Goal: Entertainment & Leisure: Consume media (video, audio)

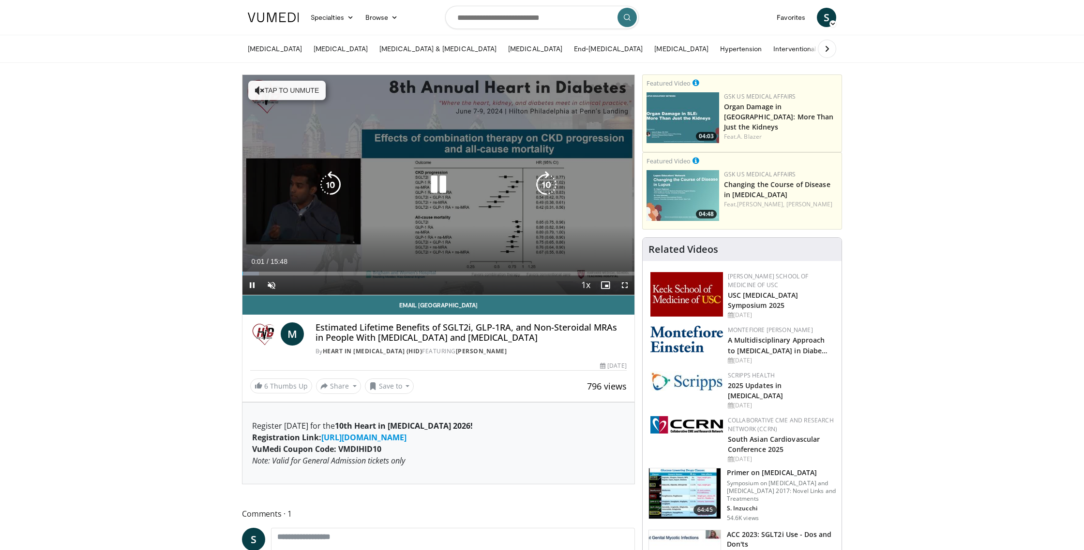
click at [291, 94] on button "Tap to unmute" at bounding box center [286, 90] width 77 height 19
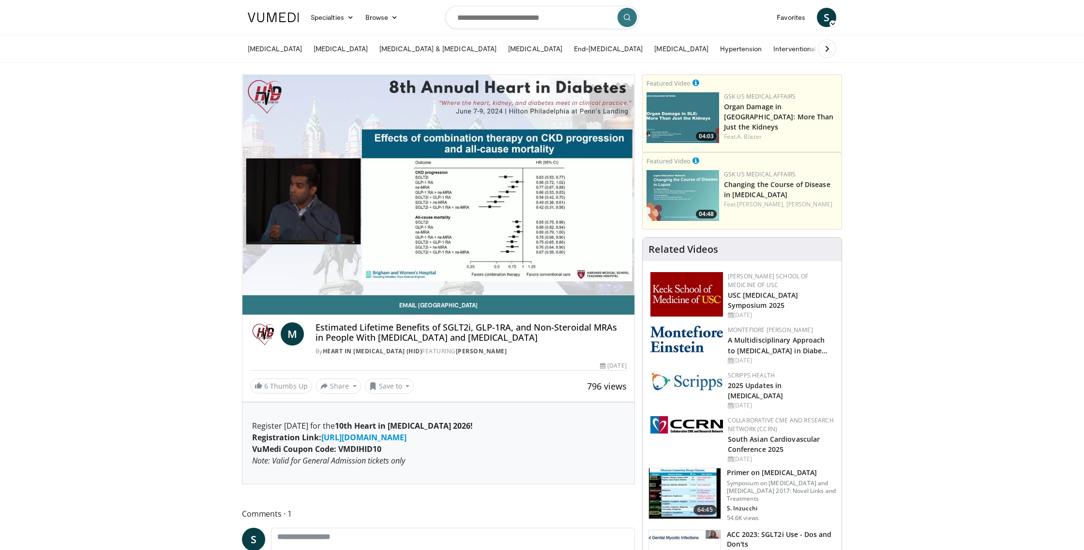
scroll to position [29, 0]
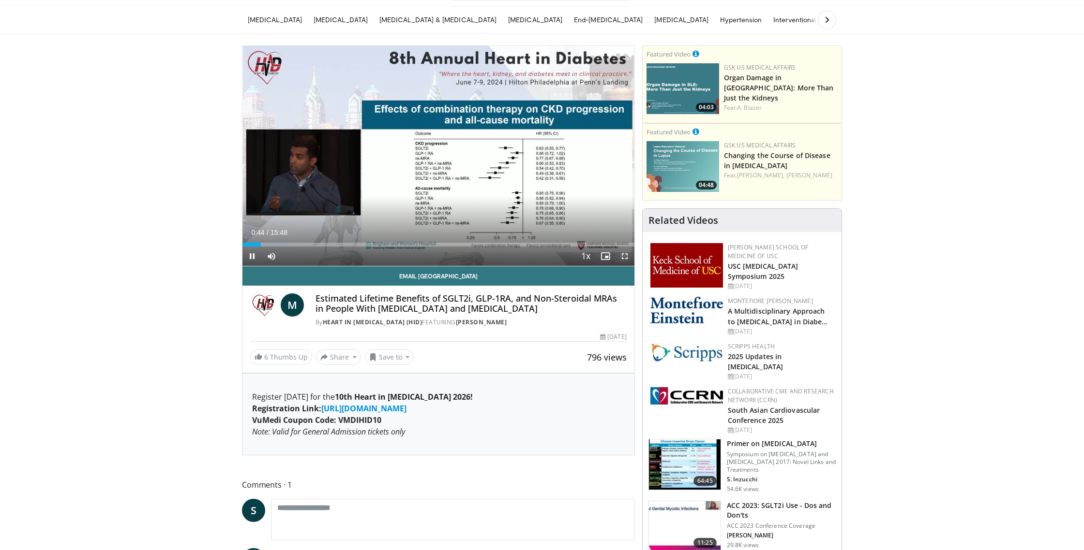
click at [623, 256] on span "Video Player" at bounding box center [624, 256] width 19 height 19
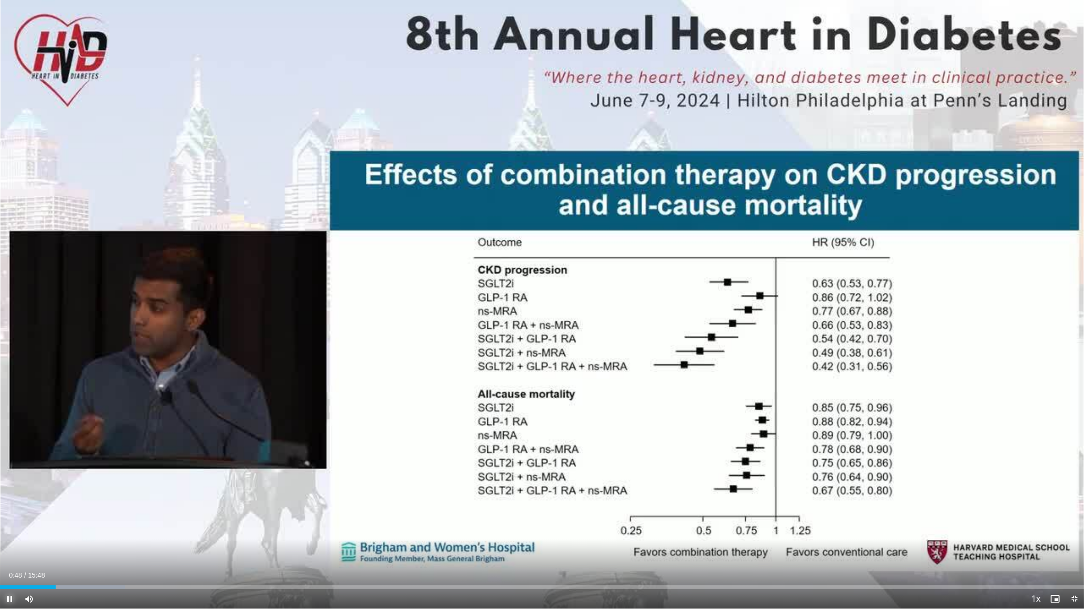
click at [9, 550] on span "Video Player" at bounding box center [9, 599] width 19 height 19
click at [1073, 550] on span "Video Player" at bounding box center [1073, 599] width 19 height 19
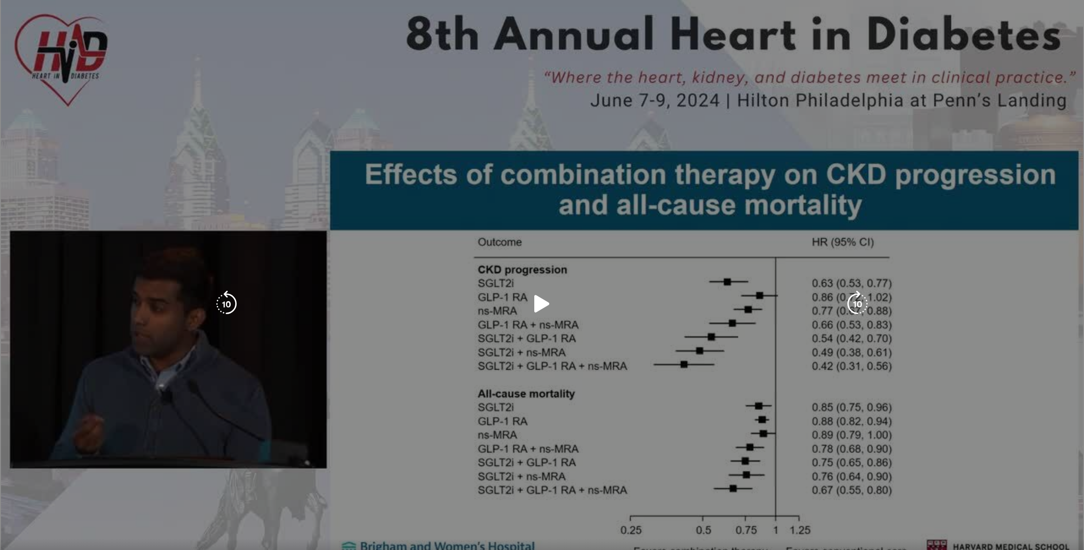
scroll to position [28, 0]
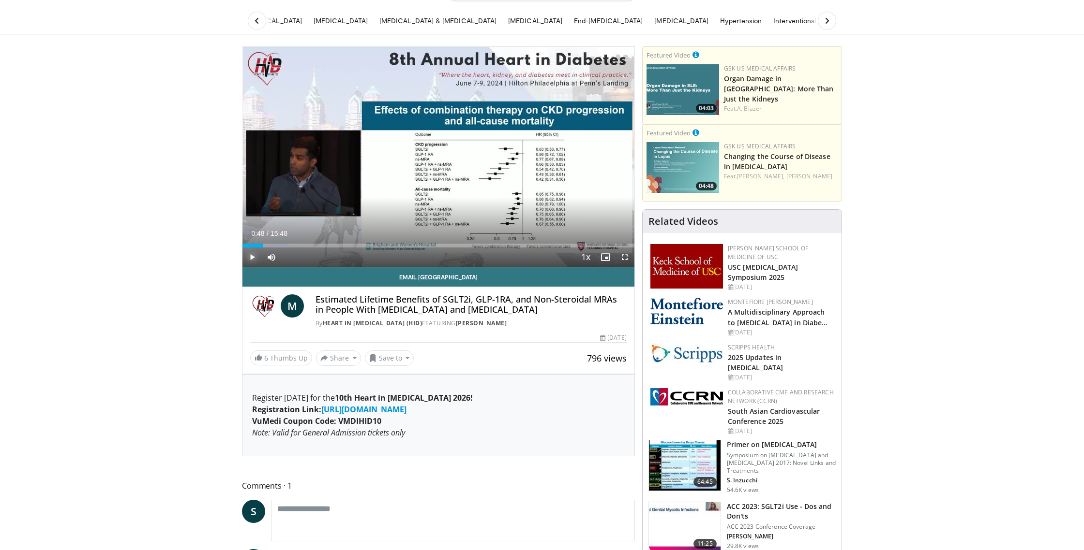
click at [255, 257] on span "Video Player" at bounding box center [251, 257] width 19 height 19
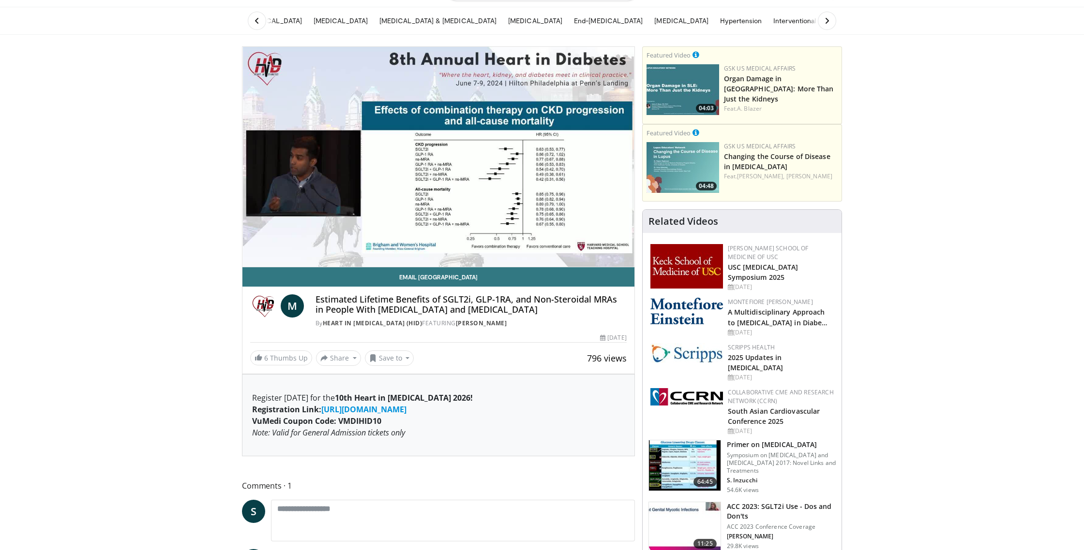
scroll to position [21, 0]
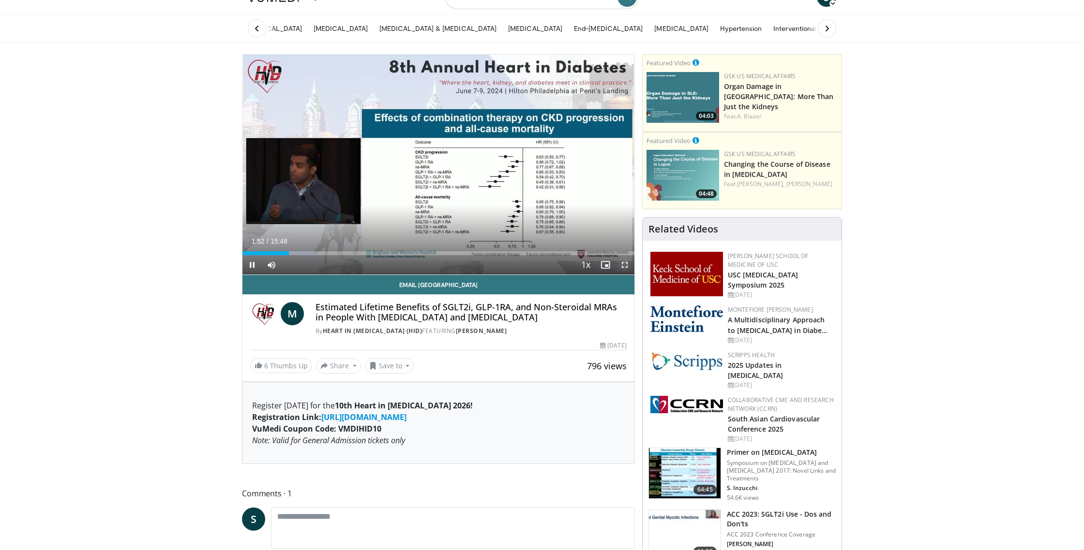
click at [623, 263] on span "Video Player" at bounding box center [624, 264] width 19 height 19
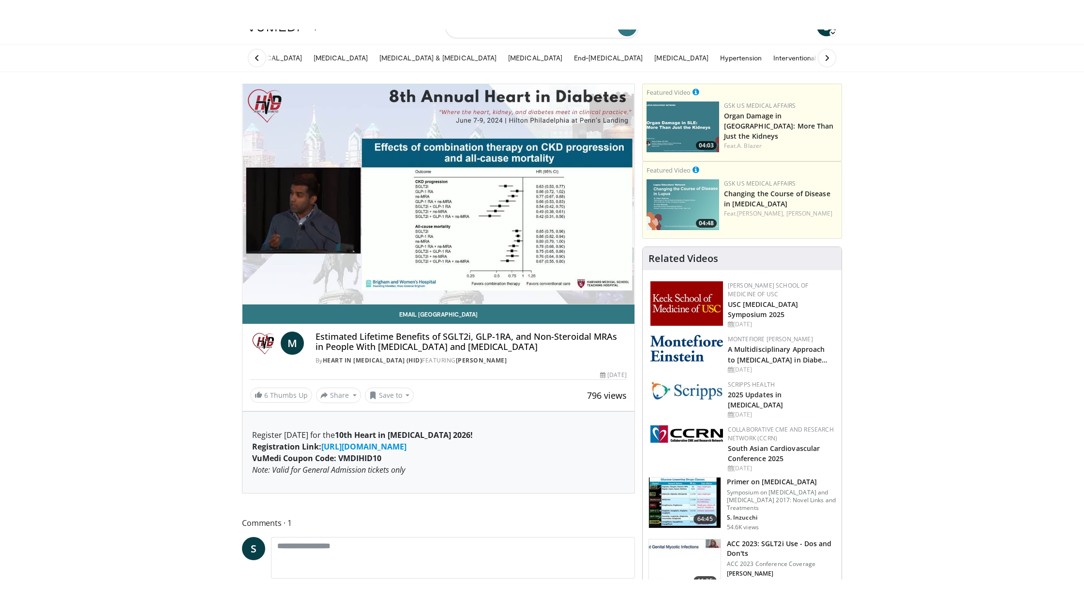
scroll to position [20, 0]
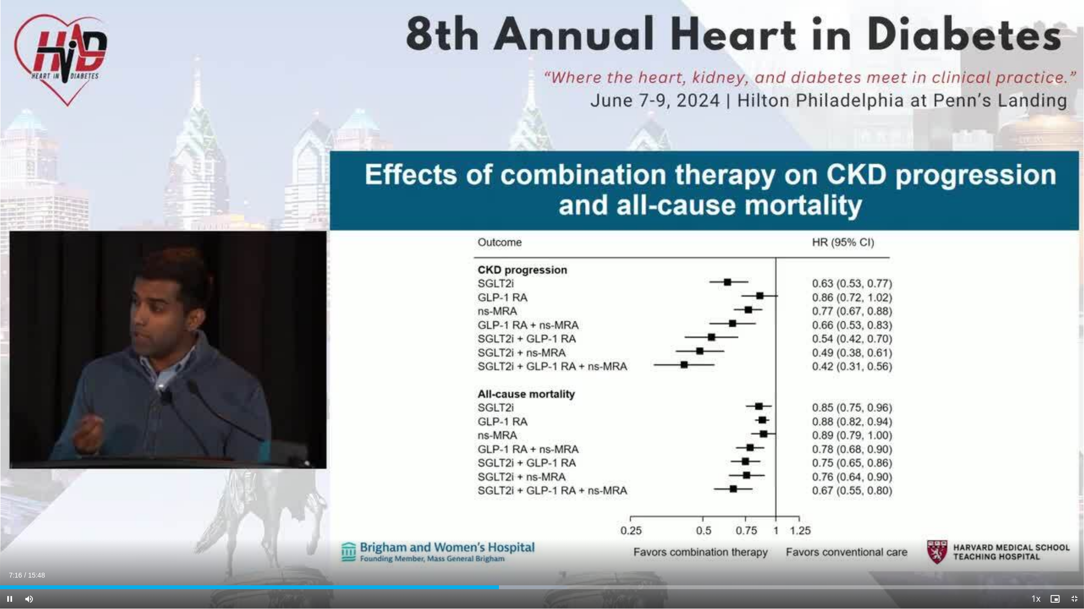
click at [490, 550] on div "Current Time 7:16 / Duration 15:48 Pause Skip Backward Skip Forward Mute 0% Loa…" at bounding box center [542, 599] width 1084 height 19
click at [485, 550] on div "Current Time 7:18 / Duration 15:48 Pause Skip Backward Skip Forward Mute 0% Loa…" at bounding box center [542, 599] width 1084 height 19
click at [486, 550] on div "Progress Bar" at bounding box center [486, 588] width 1 height 4
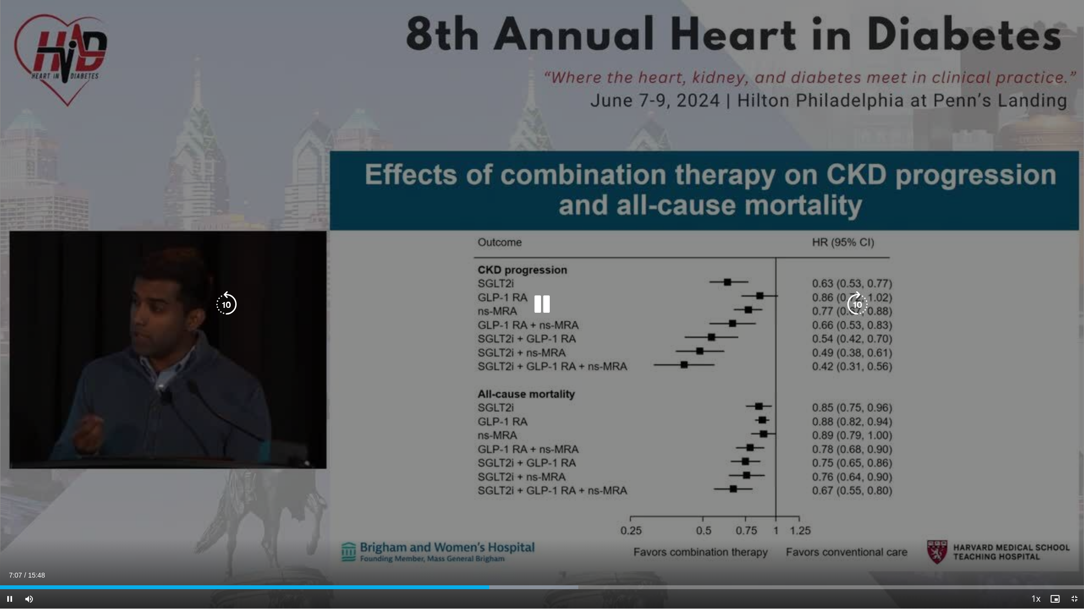
click at [543, 300] on icon "Video Player" at bounding box center [541, 304] width 27 height 27
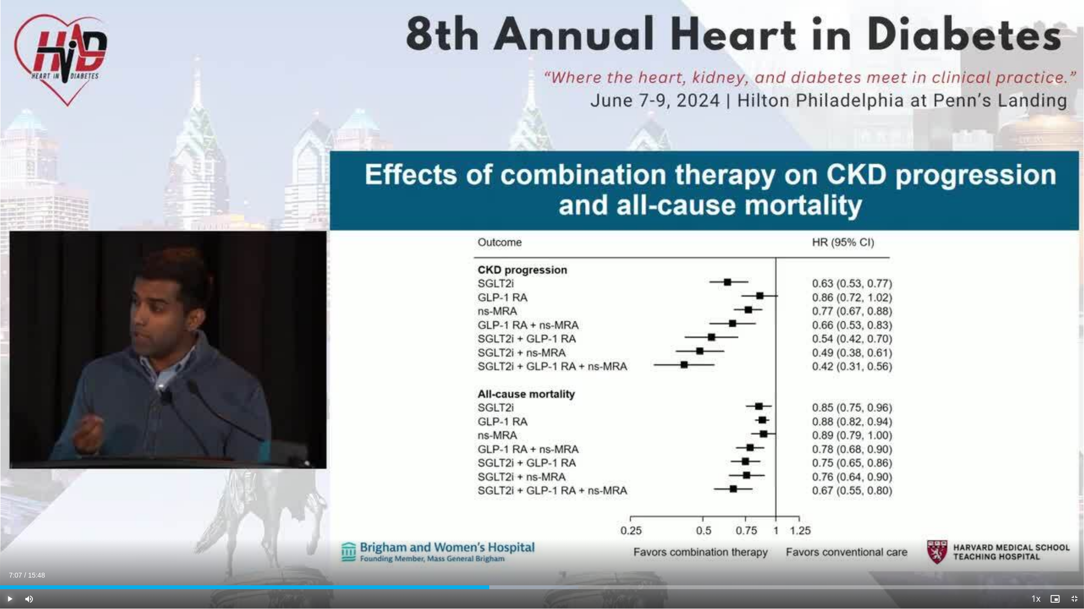
click at [12, 550] on span "Video Player" at bounding box center [9, 599] width 19 height 19
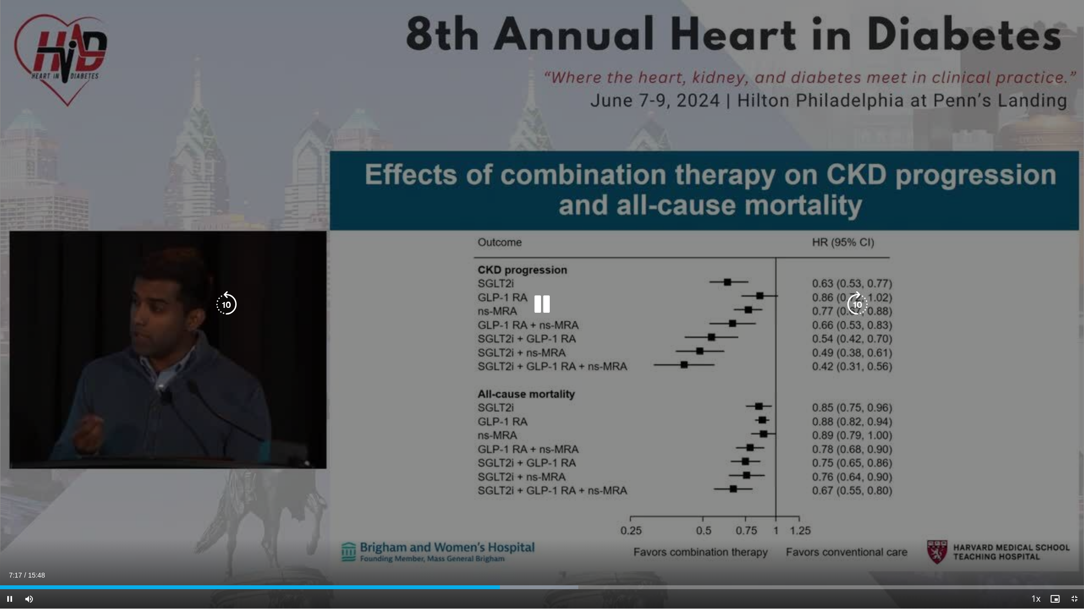
click at [221, 300] on icon "Video Player" at bounding box center [226, 304] width 27 height 27
click at [229, 302] on icon "Video Player" at bounding box center [226, 304] width 27 height 27
click at [225, 302] on icon "Video Player" at bounding box center [226, 304] width 27 height 27
